Goal: Information Seeking & Learning: Learn about a topic

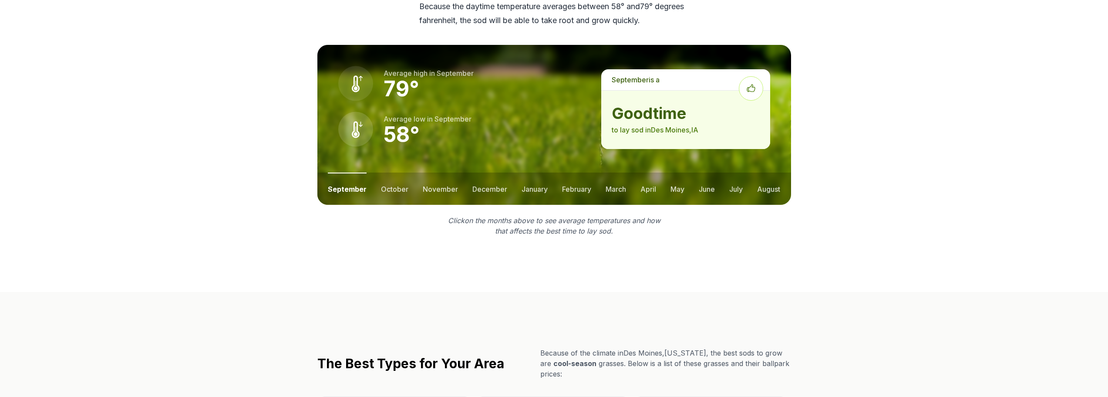
scroll to position [1219, 0]
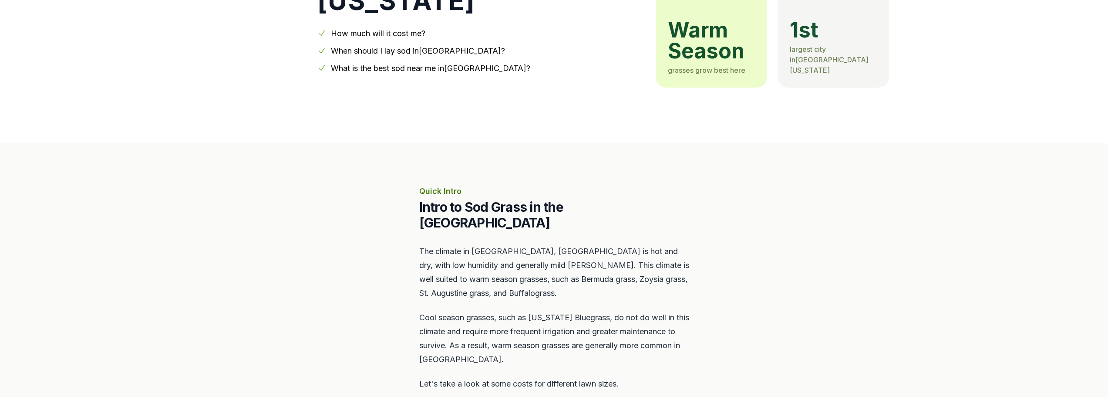
scroll to position [87, 0]
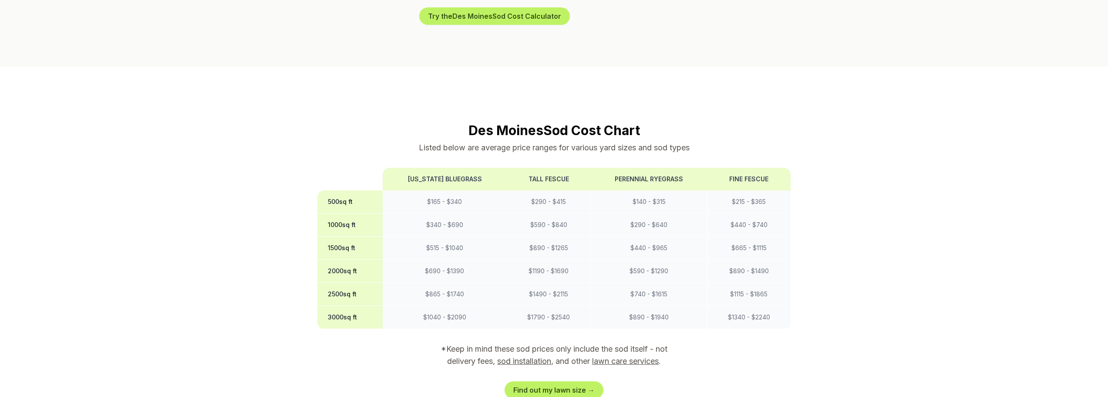
scroll to position [740, 0]
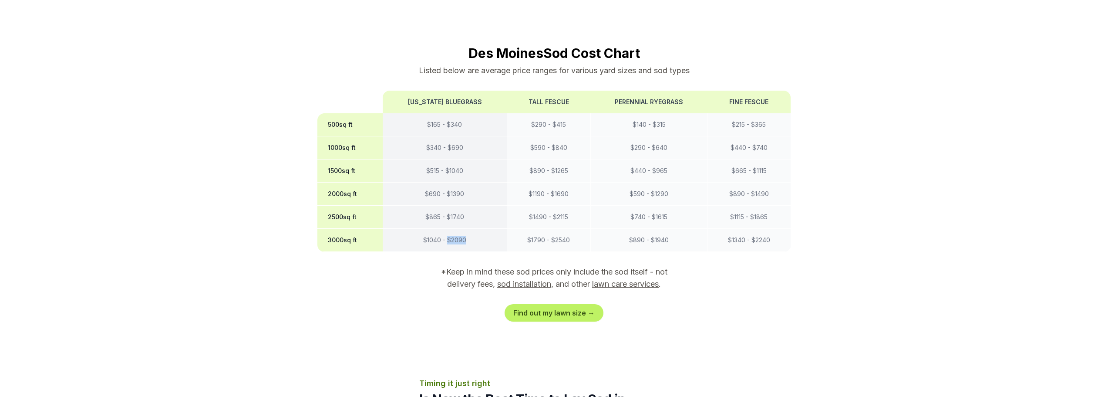
drag, startPoint x: 448, startPoint y: 223, endPoint x: 471, endPoint y: 221, distance: 22.7
click at [471, 229] on td "$ 1040 - $ 2090" at bounding box center [445, 240] width 124 height 23
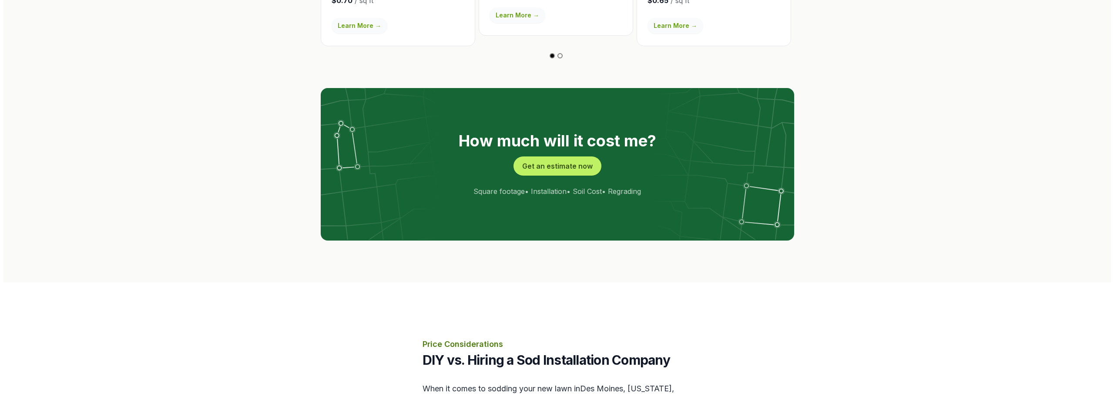
scroll to position [1698, 0]
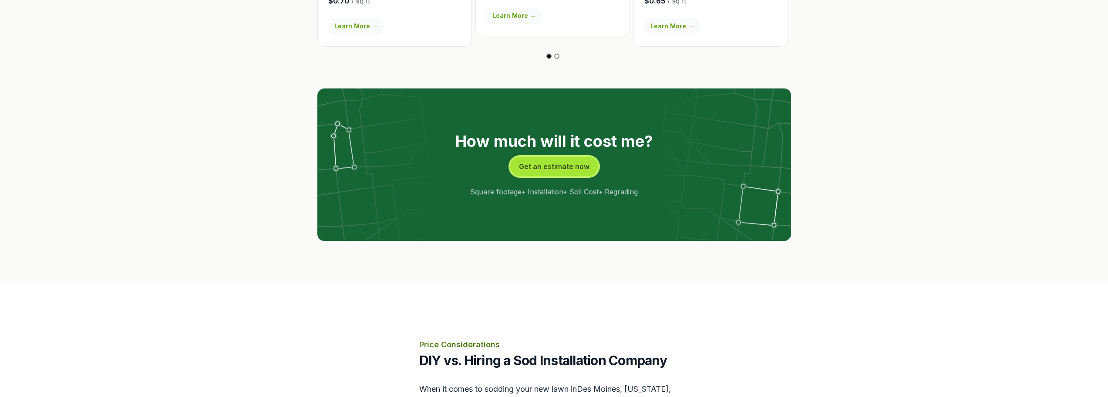
click at [555, 157] on button "Get an estimate now" at bounding box center [554, 166] width 88 height 19
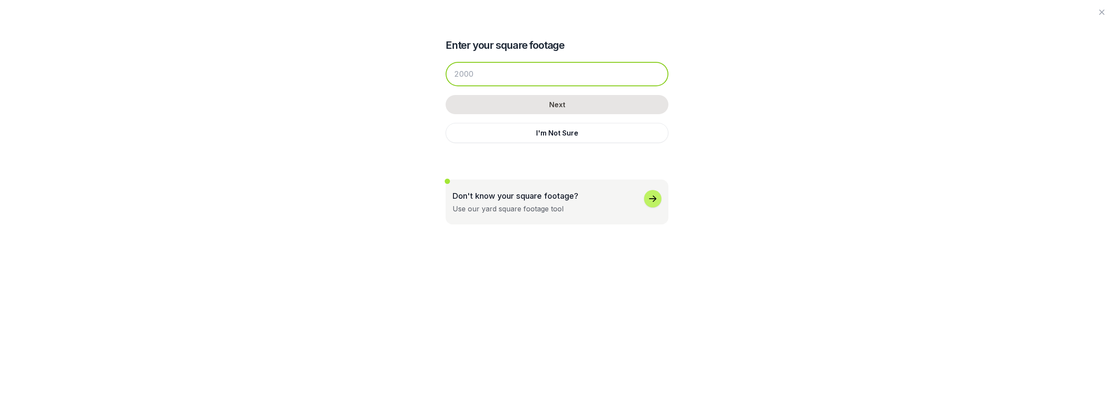
drag, startPoint x: 501, startPoint y: 72, endPoint x: 392, endPoint y: 71, distance: 109.7
click at [393, 71] on div "Enter your square footage Next I'm Not Sure Don't know your square footage? Use…" at bounding box center [557, 112] width 474 height 224
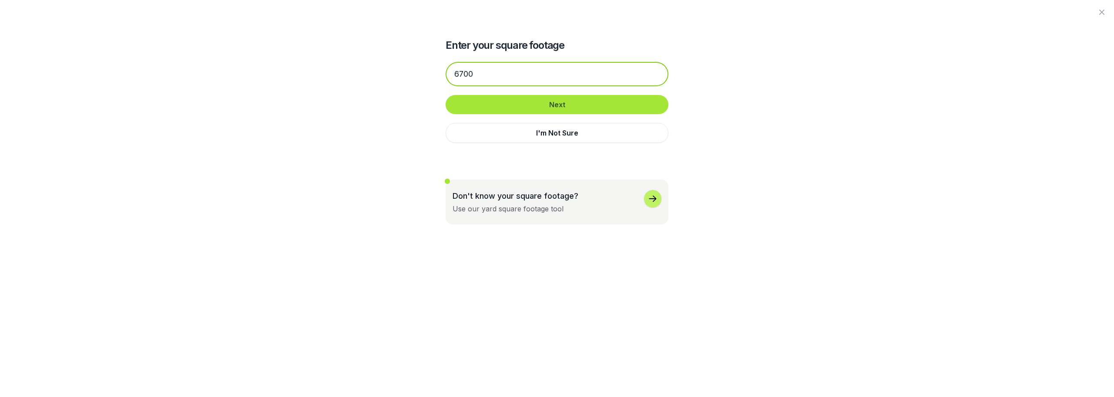
type input "6700"
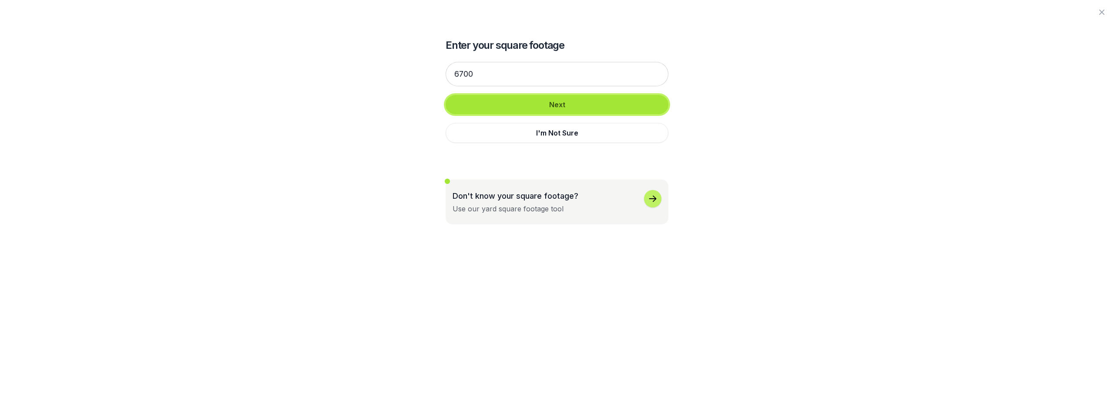
click at [585, 108] on button "Next" at bounding box center [557, 104] width 223 height 19
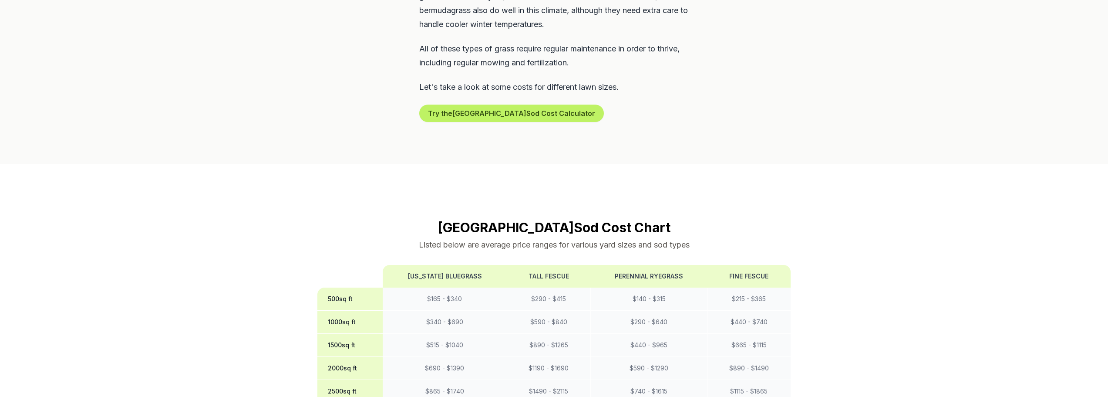
scroll to position [740, 0]
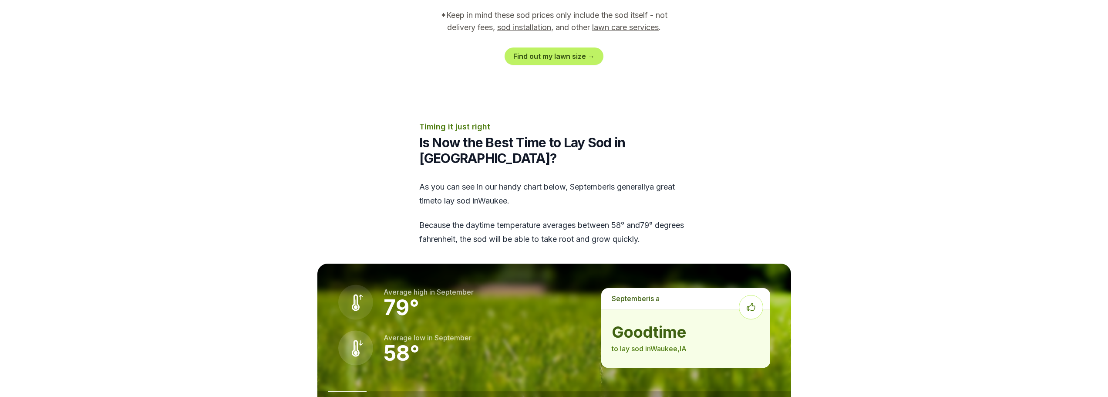
scroll to position [1045, 0]
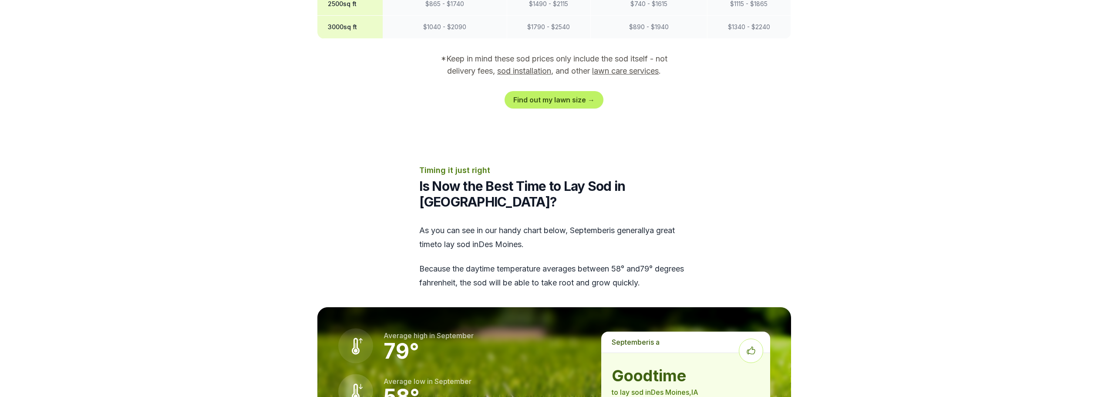
scroll to position [827, 0]
